Goal: Find specific page/section: Find specific page/section

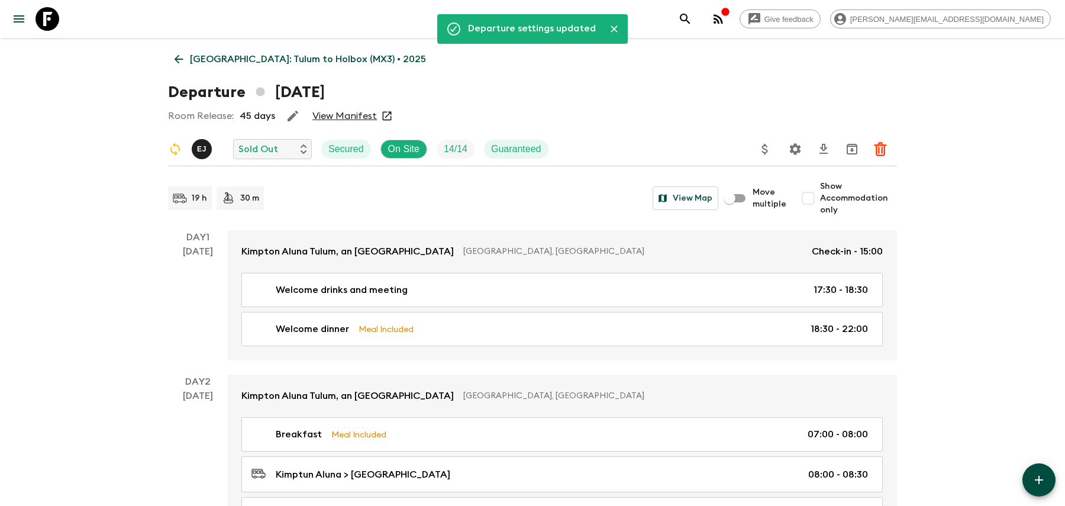
click at [692, 21] on icon "search adventures" at bounding box center [685, 19] width 14 height 14
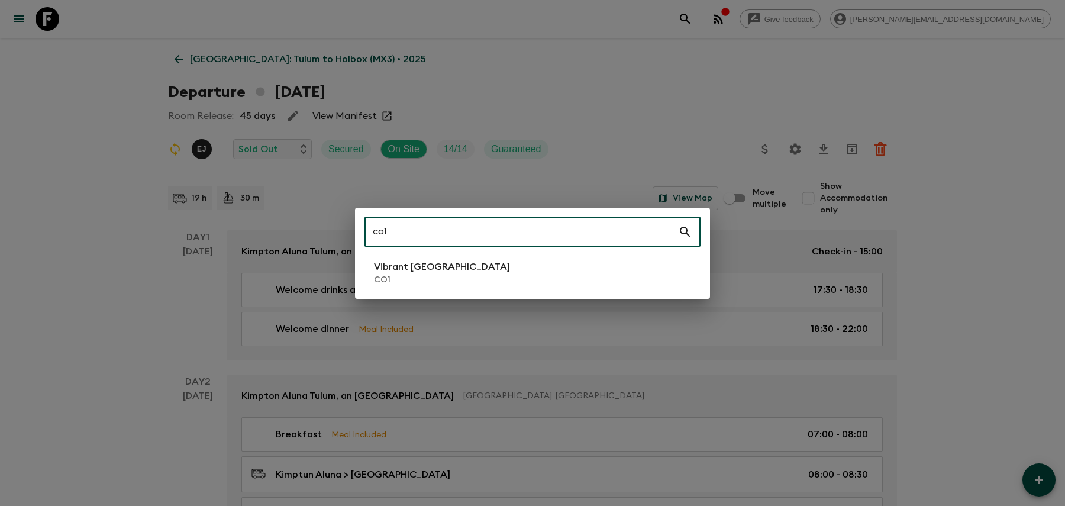
type input "co1"
click at [522, 261] on li "Vibrant Colombia CO1" at bounding box center [532, 272] width 336 height 33
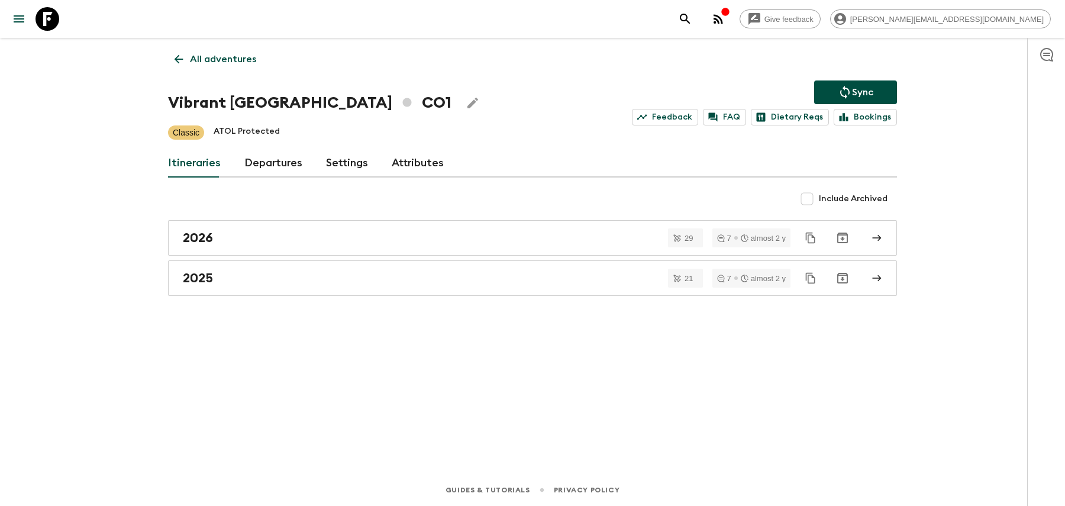
click at [483, 295] on div "All adventures Vibrant Colombia CO1 Sync Feedback FAQ Dietary Reqs Bookings Cla…" at bounding box center [532, 239] width 757 height 403
click at [484, 283] on div "2025" at bounding box center [521, 277] width 677 height 15
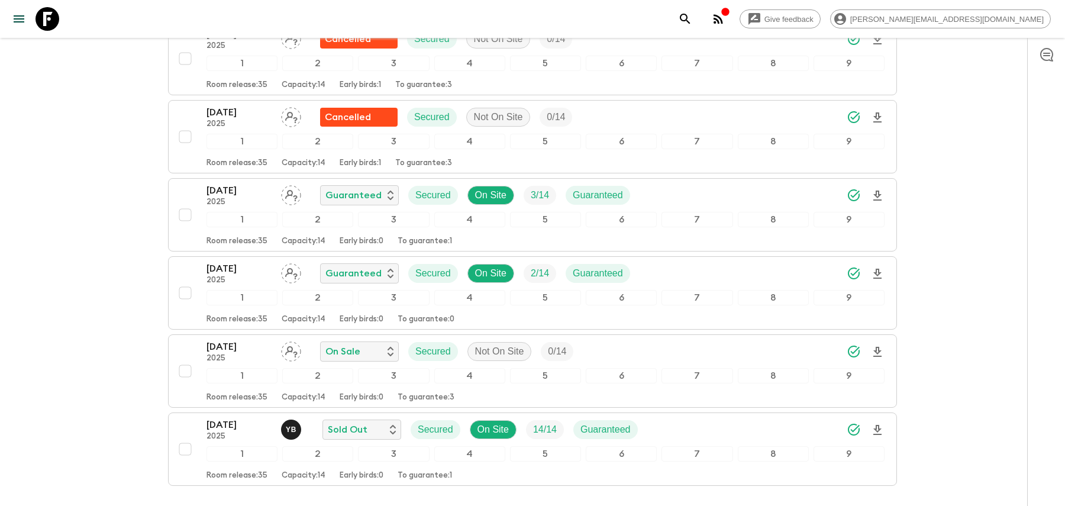
scroll to position [1448, 0]
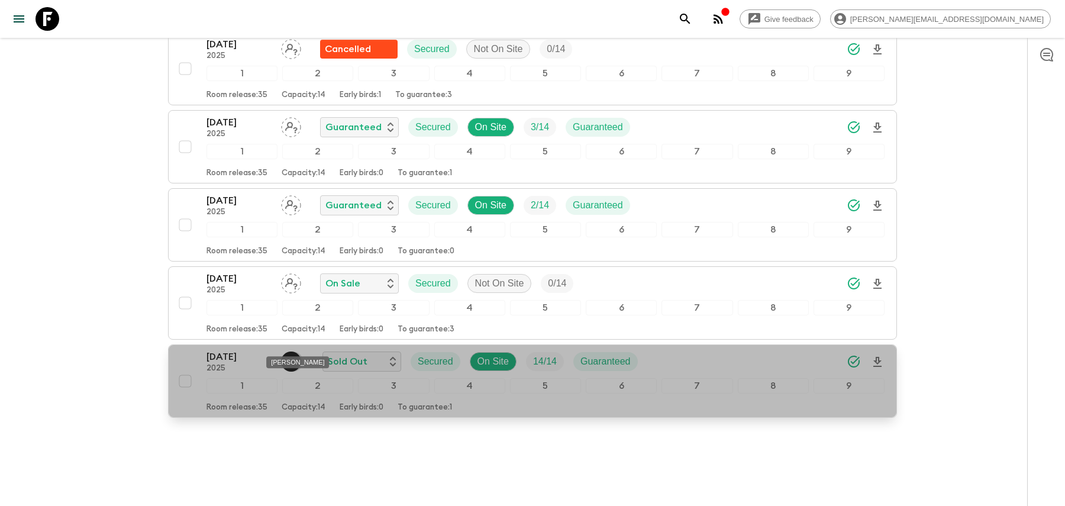
click at [291, 357] on p "Y B" at bounding box center [291, 361] width 11 height 9
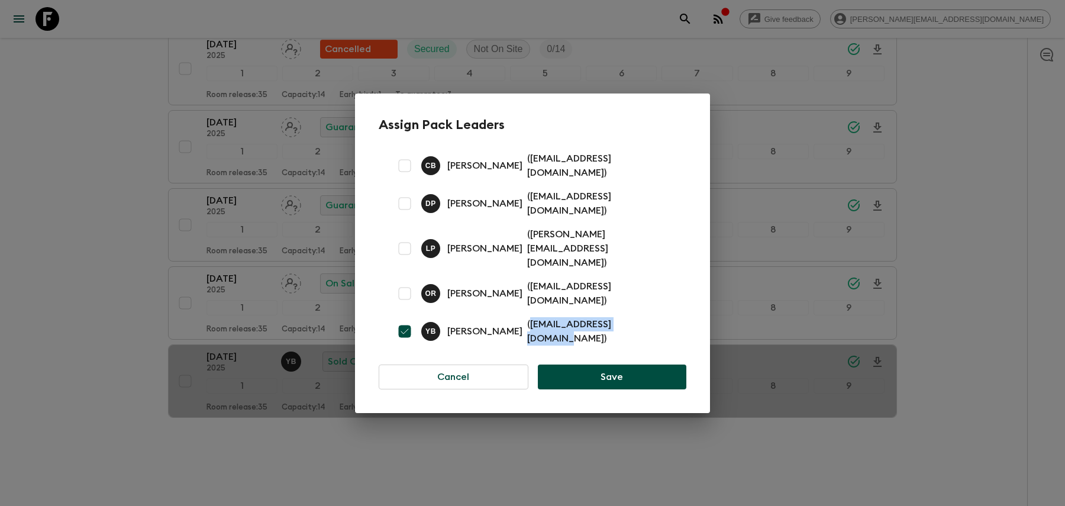
drag, startPoint x: 519, startPoint y: 312, endPoint x: 642, endPoint y: 317, distance: 123.1
click at [642, 317] on p "( [EMAIL_ADDRESS][DOMAIN_NAME] )" at bounding box center [599, 331] width 145 height 28
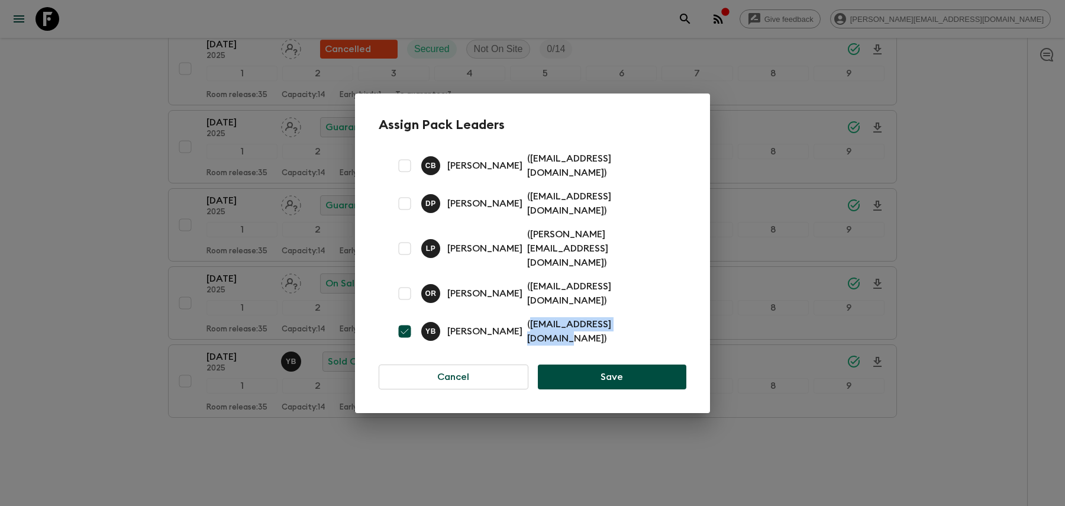
copy p "[EMAIL_ADDRESS][DOMAIN_NAME]"
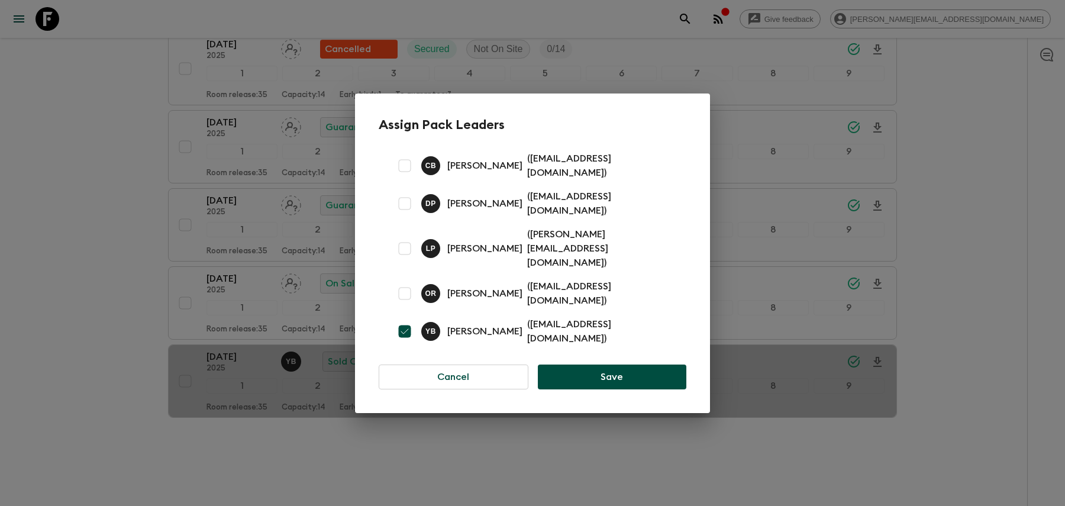
click at [623, 72] on div "Assign Pack Leaders C B [PERSON_NAME] ( [EMAIL_ADDRESS][DOMAIN_NAME] ) D P [PER…" at bounding box center [532, 253] width 1065 height 506
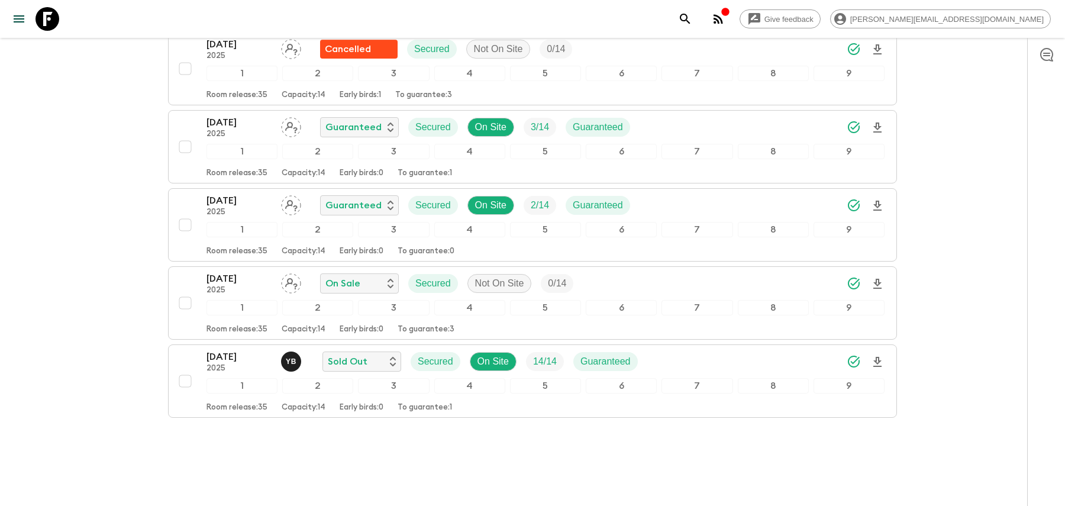
click at [692, 21] on icon "search adventures" at bounding box center [685, 19] width 14 height 14
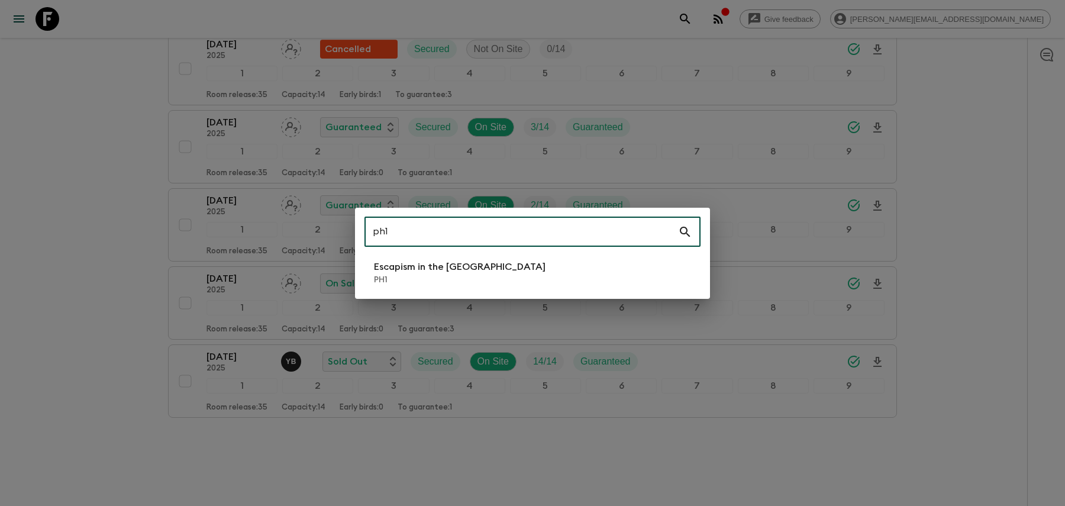
type input "ph1"
click at [473, 272] on p "Escapism in the [GEOGRAPHIC_DATA]" at bounding box center [460, 267] width 172 height 14
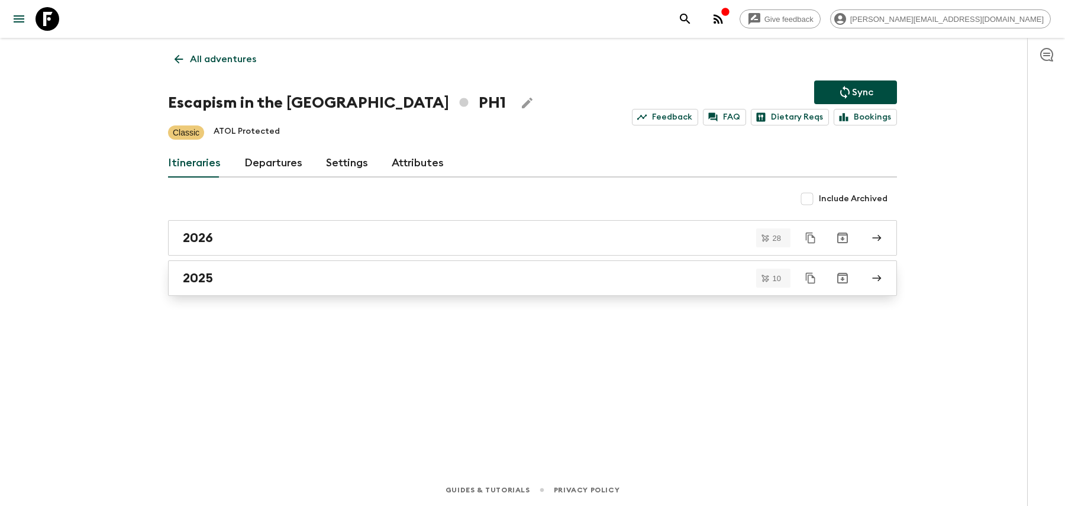
click at [245, 273] on div "2025" at bounding box center [521, 277] width 677 height 15
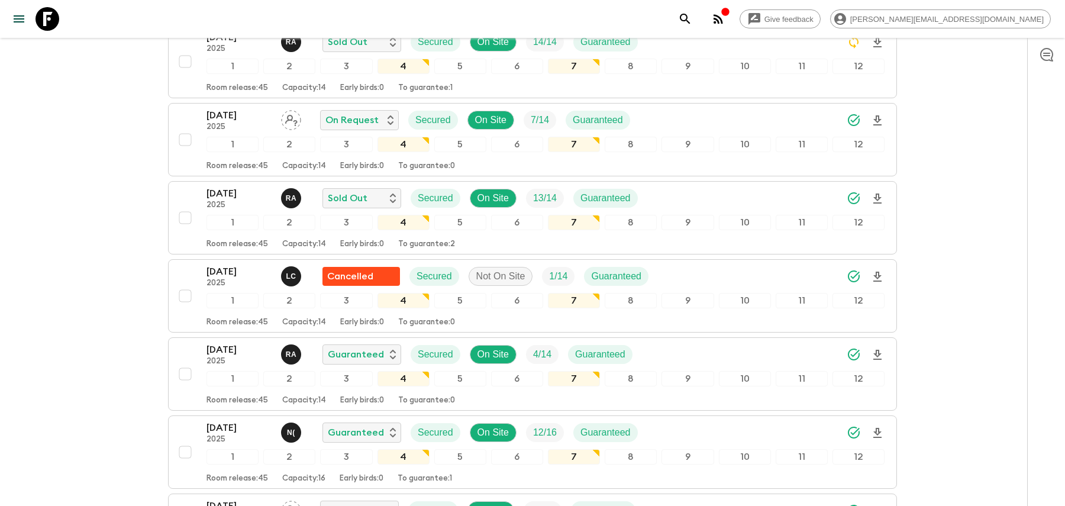
scroll to position [599, 0]
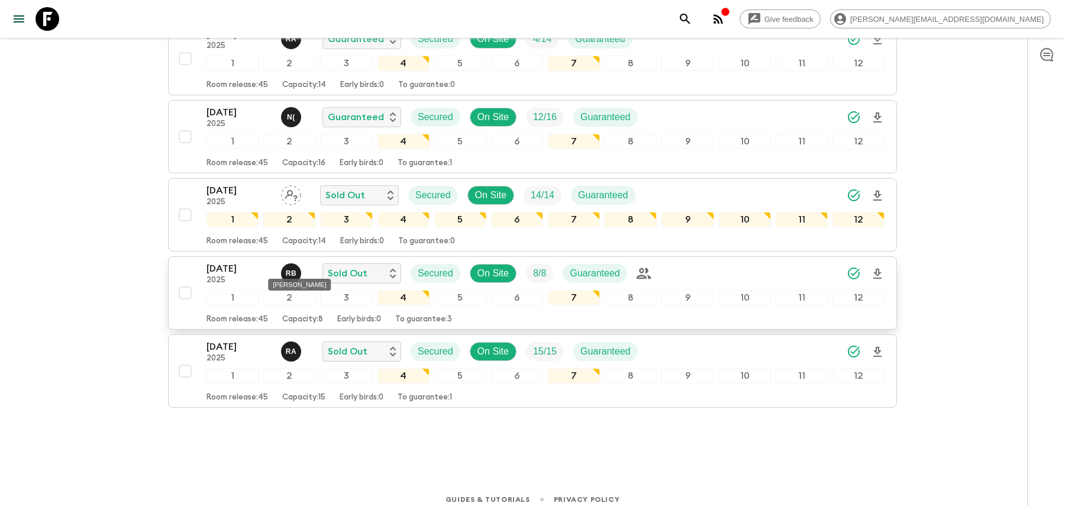
click at [294, 269] on p "R B" at bounding box center [291, 273] width 11 height 9
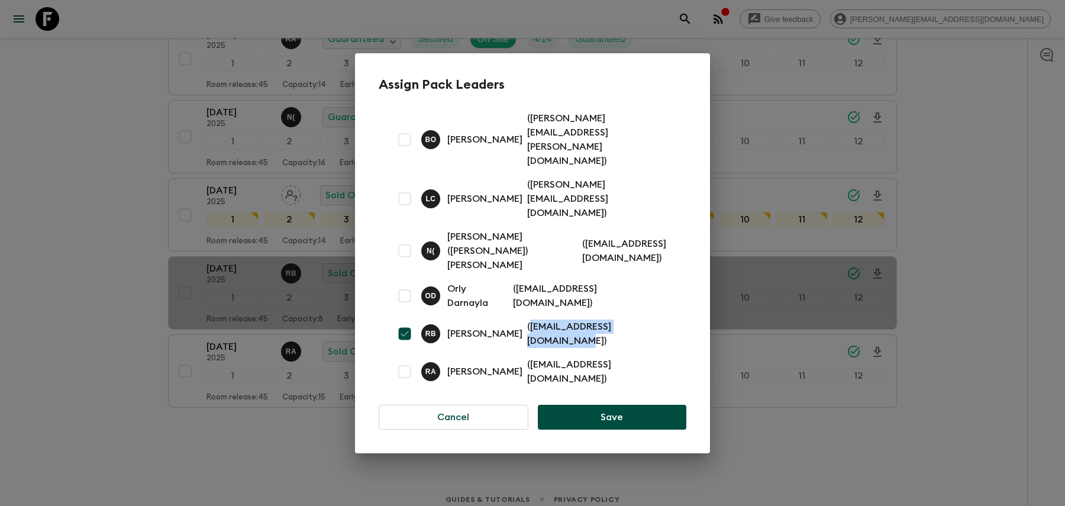
drag, startPoint x: 512, startPoint y: 298, endPoint x: 638, endPoint y: 299, distance: 126.0
click at [638, 319] on p "( [EMAIL_ADDRESS][DOMAIN_NAME] )" at bounding box center [599, 333] width 145 height 28
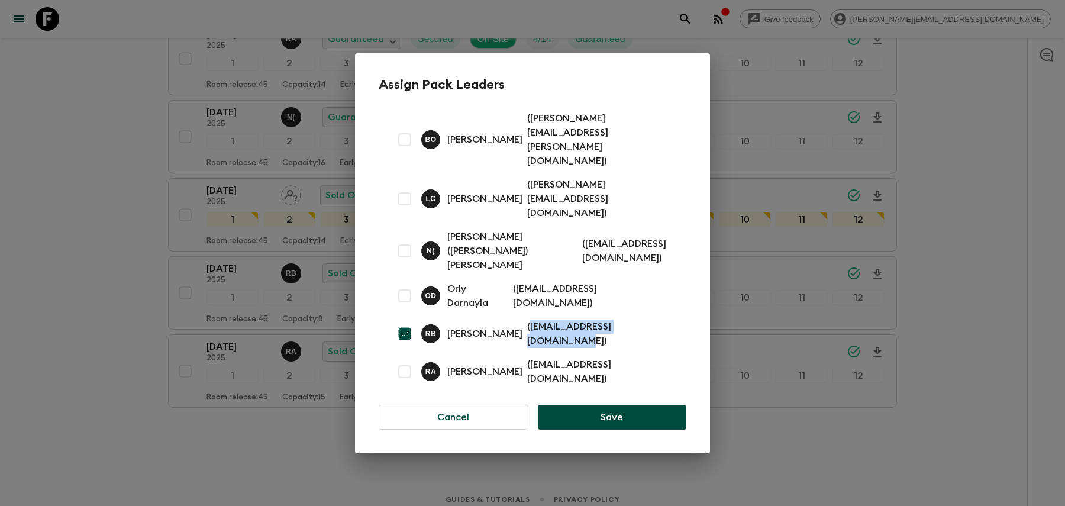
copy p "[EMAIL_ADDRESS][DOMAIN_NAME]"
click at [920, 106] on div "Assign Pack Leaders B O [PERSON_NAME] ( [PERSON_NAME][EMAIL_ADDRESS][PERSON_NAM…" at bounding box center [532, 253] width 1065 height 506
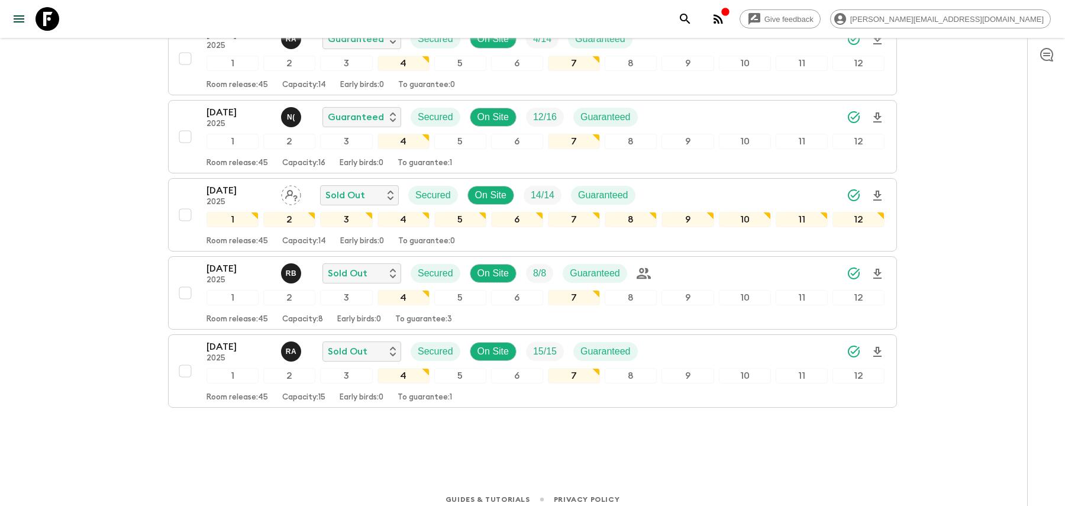
click at [692, 23] on icon "search adventures" at bounding box center [685, 19] width 14 height 14
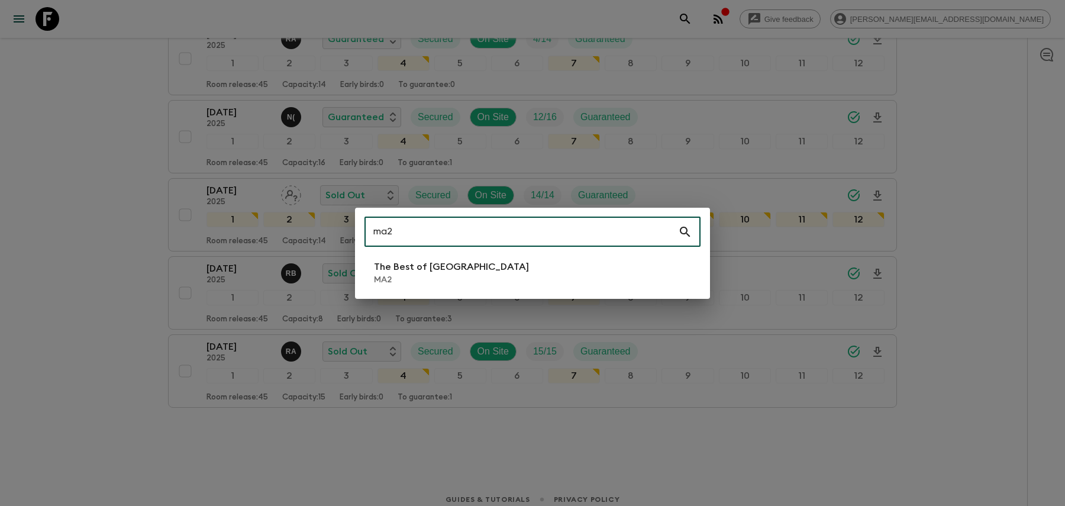
type input "ma2"
click at [391, 271] on p "The Best of [GEOGRAPHIC_DATA]" at bounding box center [451, 267] width 155 height 14
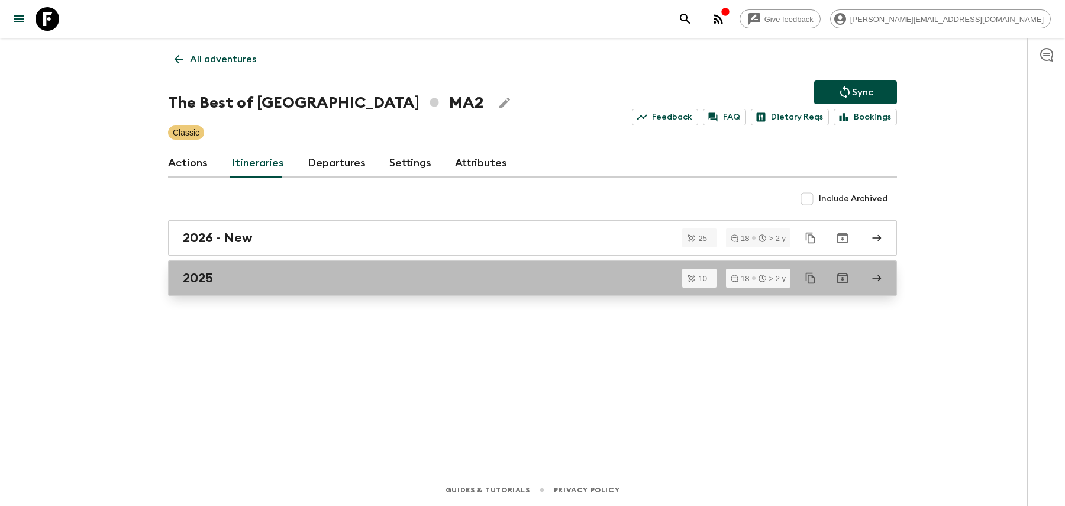
click at [339, 284] on link "2025" at bounding box center [532, 277] width 729 height 35
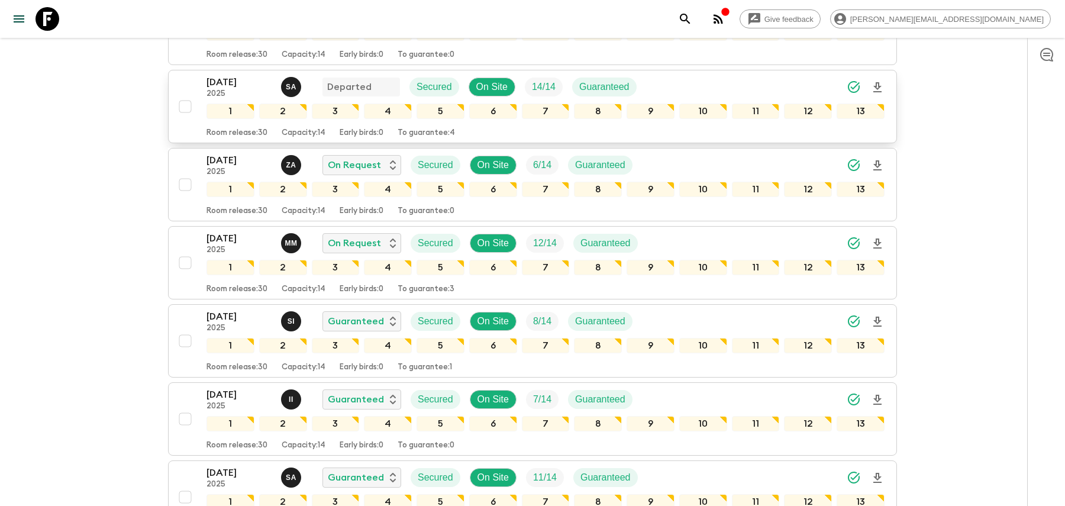
scroll to position [584, 0]
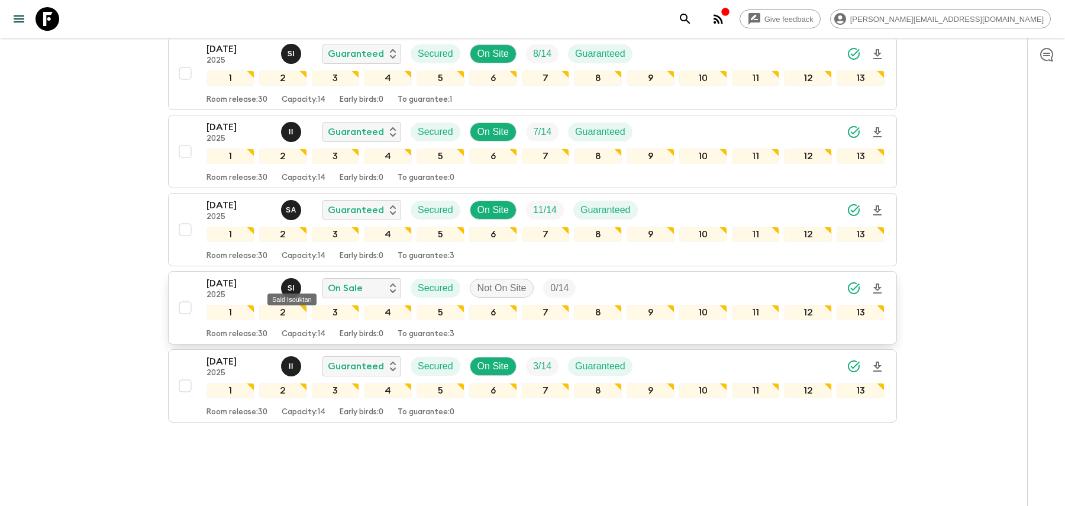
click at [294, 278] on div "S I" at bounding box center [291, 288] width 20 height 20
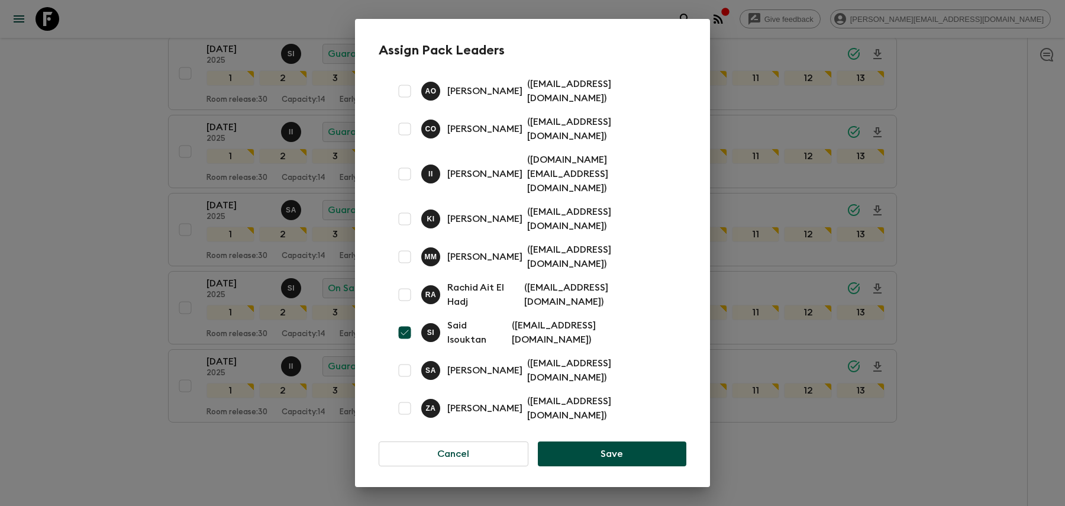
click at [159, 284] on div "Assign Pack Leaders [PERSON_NAME] ( [EMAIL_ADDRESS][DOMAIN_NAME] ) C O [PERSON_…" at bounding box center [532, 253] width 1065 height 506
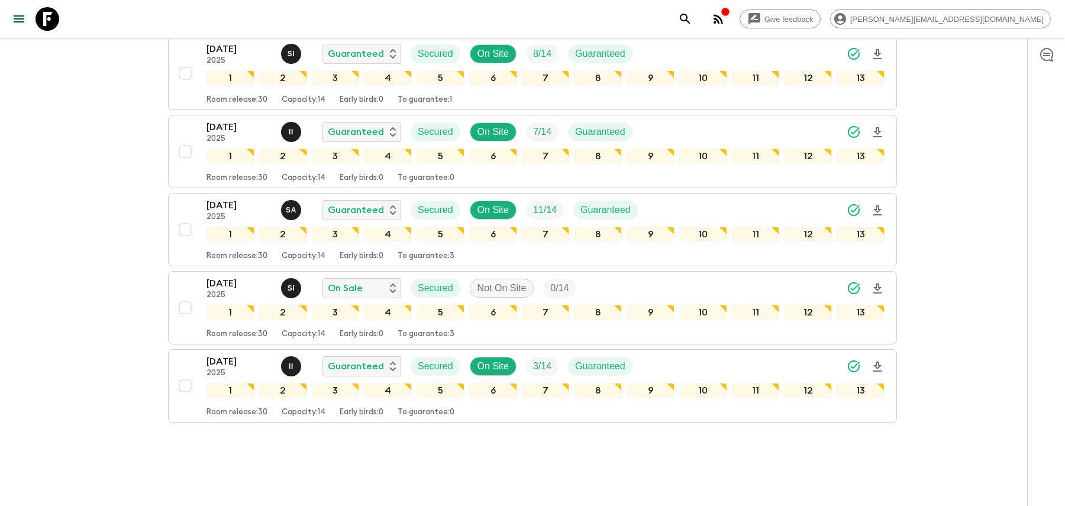
click at [692, 23] on icon "search adventures" at bounding box center [685, 19] width 14 height 14
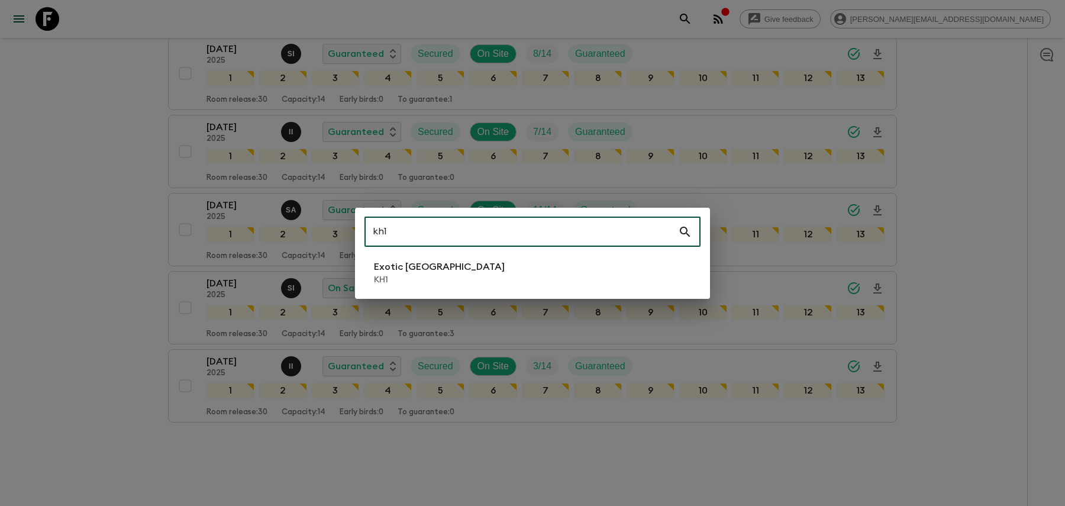
type input "kh1"
click at [537, 263] on li "Exotic [GEOGRAPHIC_DATA] KH1" at bounding box center [532, 272] width 336 height 33
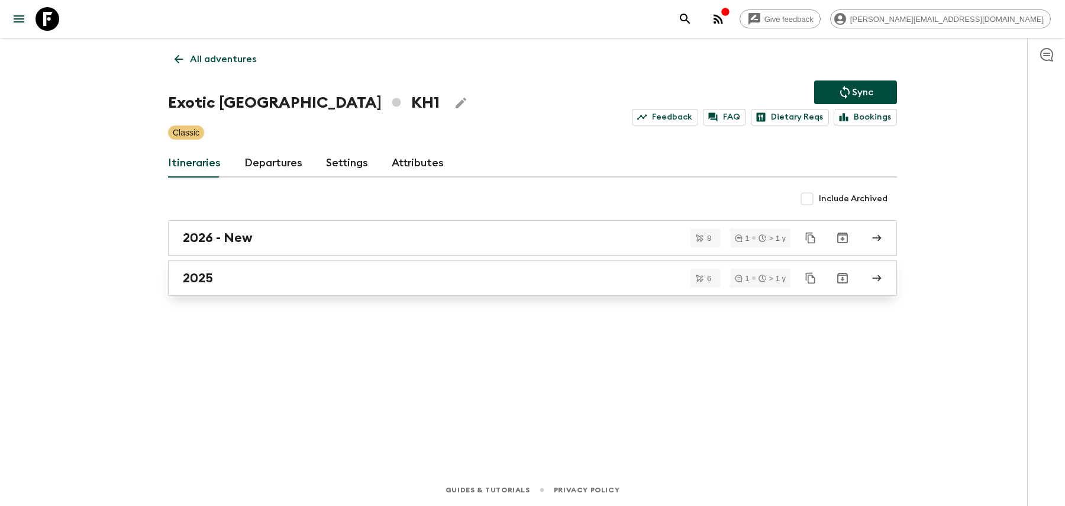
click at [429, 280] on div "2025" at bounding box center [521, 277] width 677 height 15
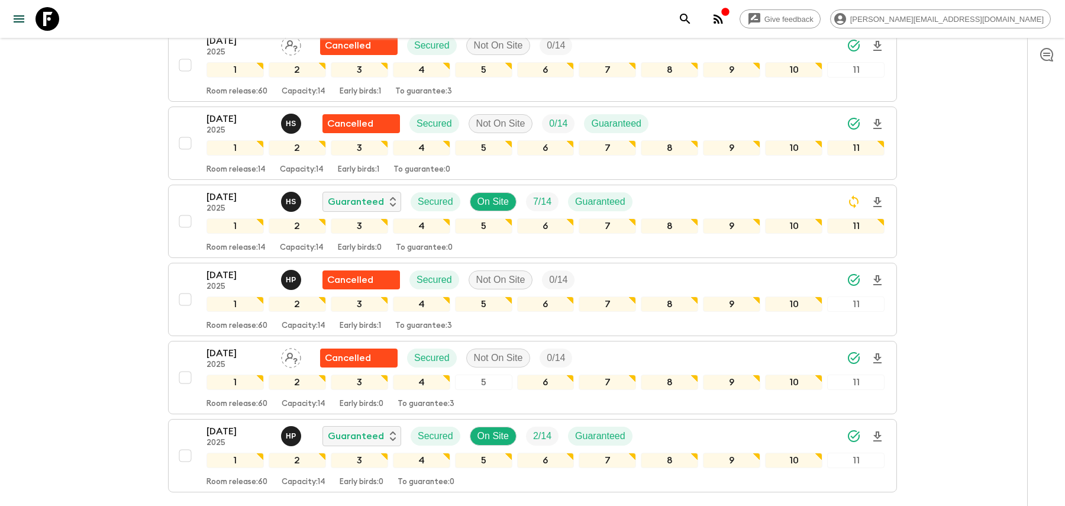
scroll to position [207, 0]
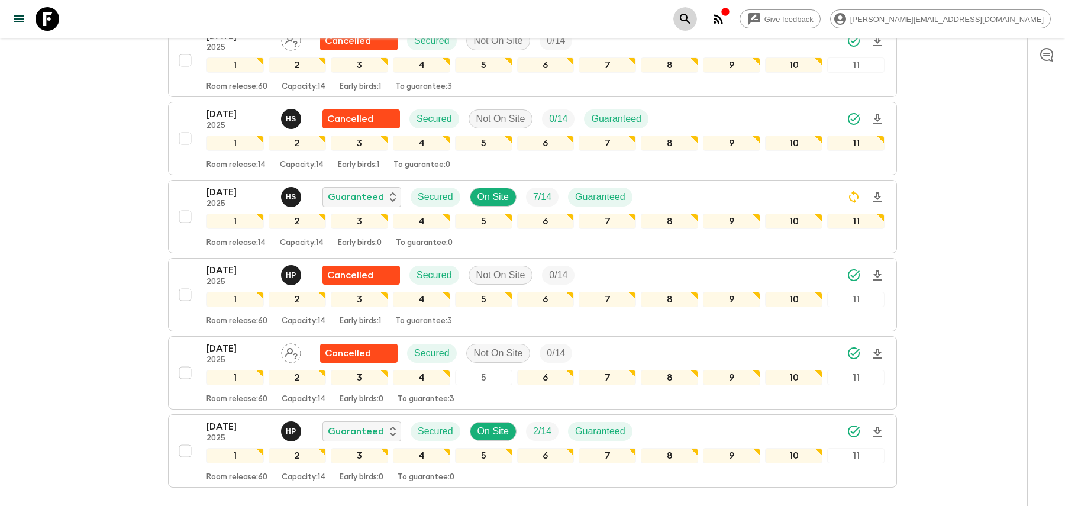
click at [697, 19] on button "search adventures" at bounding box center [685, 19] width 24 height 24
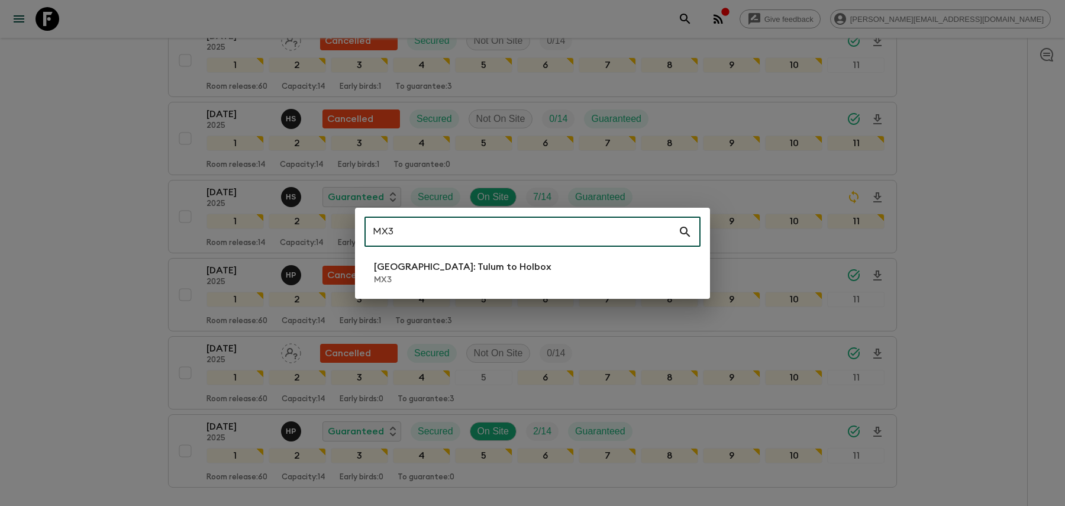
type input "MX3"
click at [509, 254] on div "MX3 ​ [GEOGRAPHIC_DATA]: Tulum to Holbox MX3" at bounding box center [532, 253] width 355 height 91
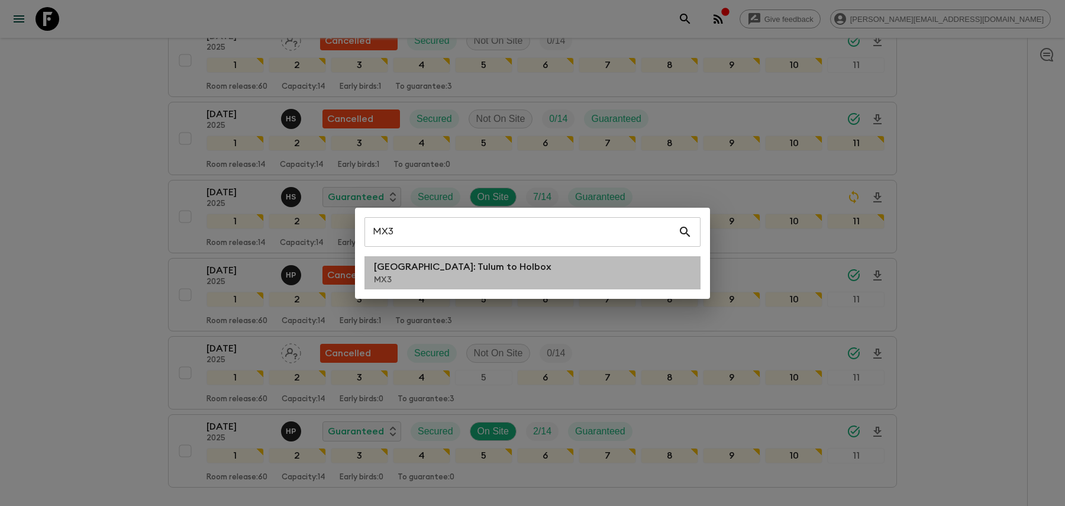
click at [507, 270] on li "[GEOGRAPHIC_DATA]: Tulum to Holbox MX3" at bounding box center [532, 272] width 336 height 33
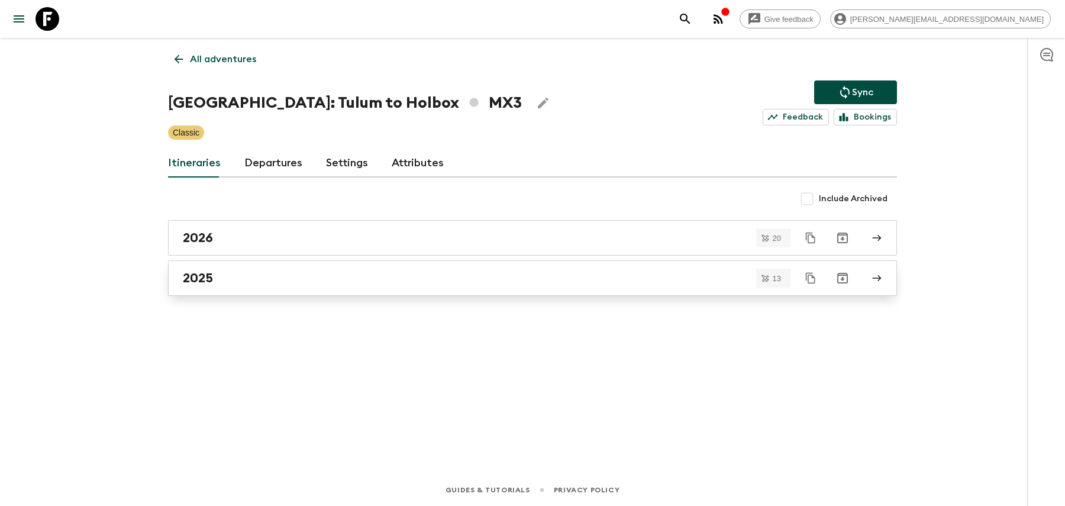
click at [489, 284] on link "2025" at bounding box center [532, 277] width 729 height 35
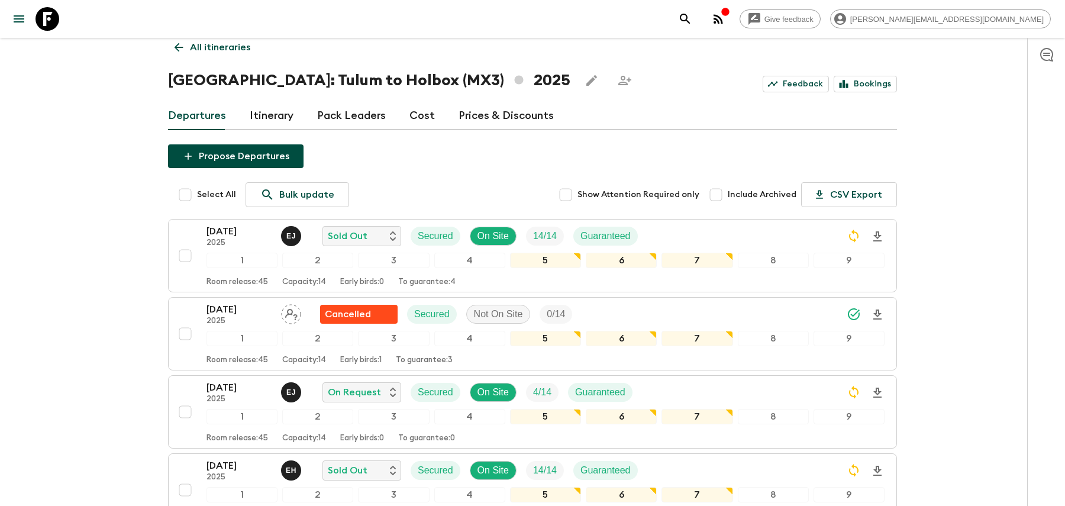
scroll to position [13, 0]
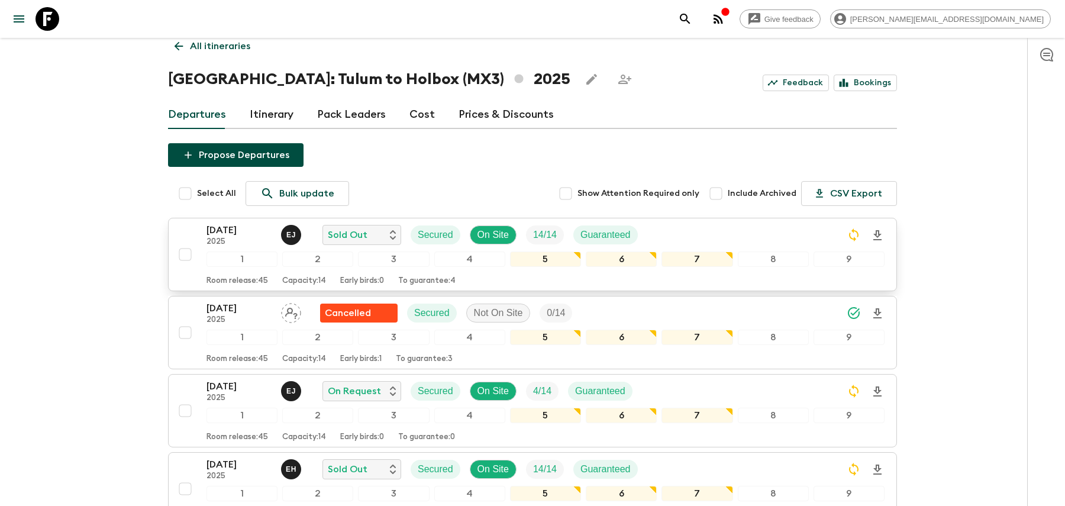
click at [701, 225] on div "[DATE] 2025 [PERSON_NAME] Sold Out Secured On Site 14 / 14 Guaranteed" at bounding box center [545, 235] width 678 height 24
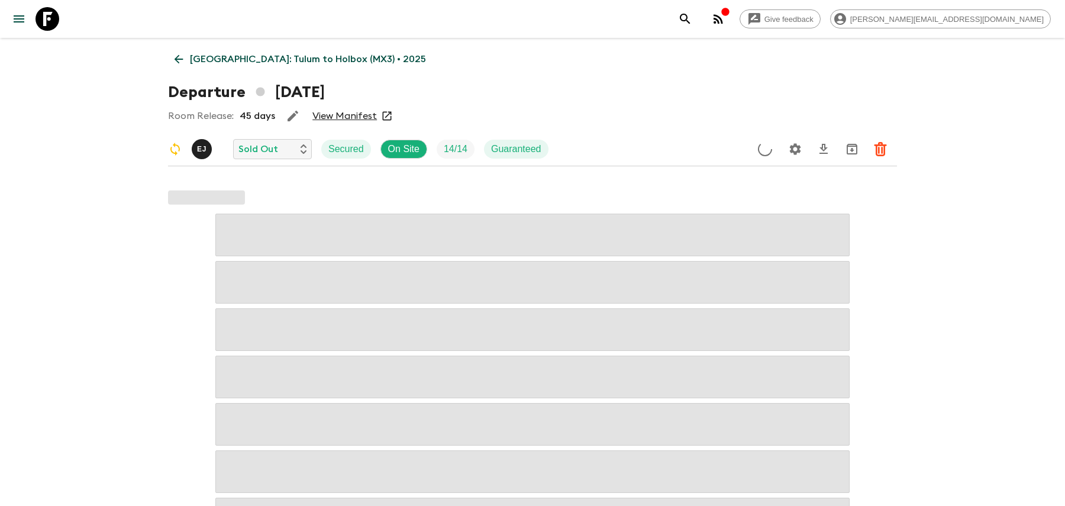
click at [800, 147] on icon "Settings" at bounding box center [795, 148] width 11 height 11
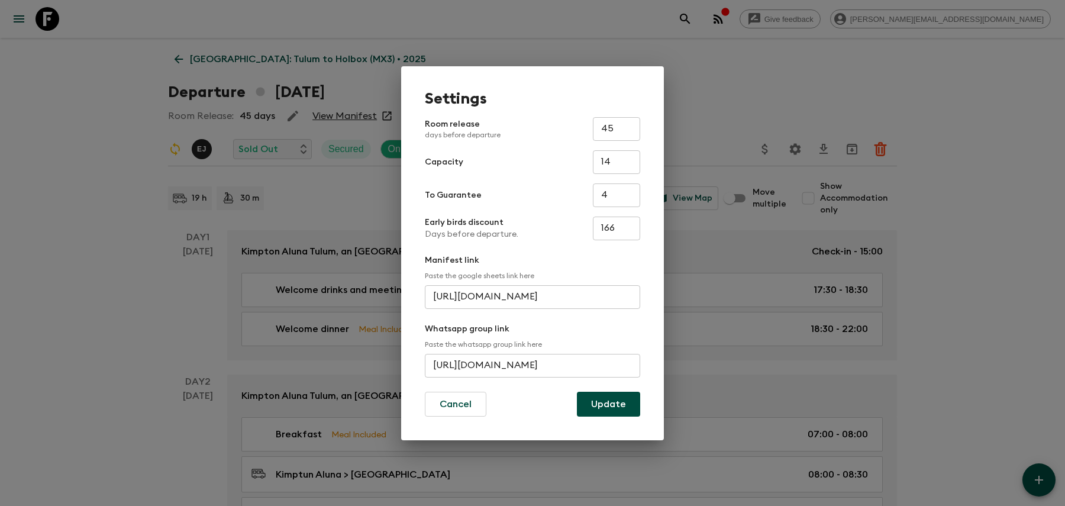
click at [798, 141] on div "Settings Room release days before departure 45 ​ Capacity 14 ​ To Guarantee 4 ​…" at bounding box center [532, 253] width 1065 height 506
